Goal: Find contact information: Find contact information

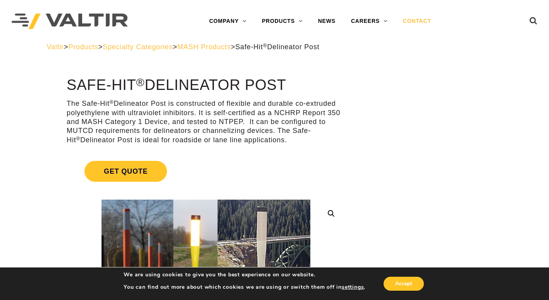
click at [417, 22] on link "CONTACT" at bounding box center [417, 22] width 44 height 16
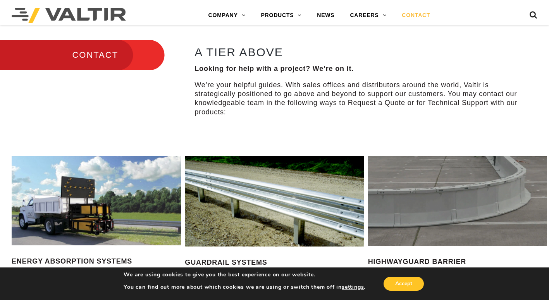
scroll to position [325, 0]
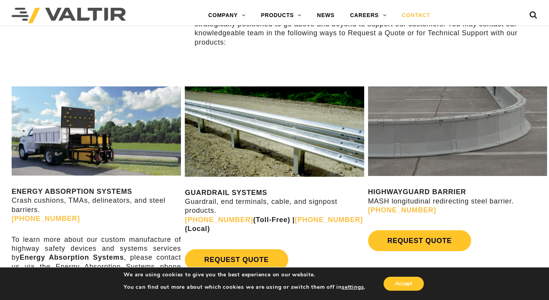
click at [93, 158] on img at bounding box center [96, 130] width 169 height 89
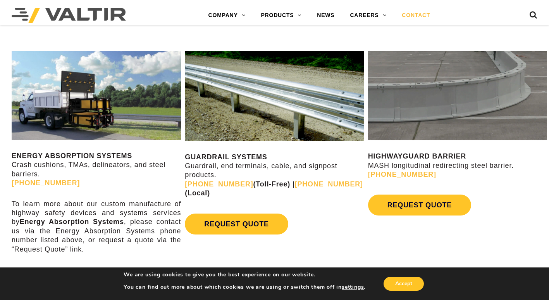
scroll to position [403, 0]
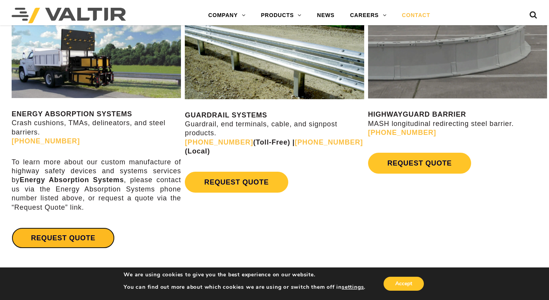
click at [68, 241] on link "REQUEST QUOTE" at bounding box center [63, 238] width 103 height 21
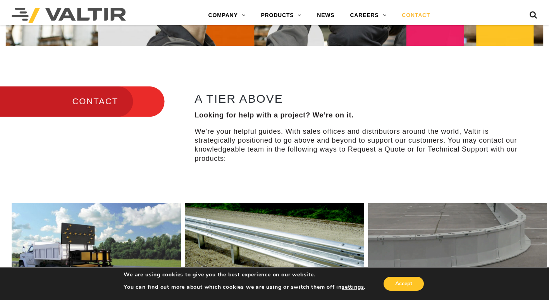
scroll to position [0, 0]
